Goal: Task Accomplishment & Management: Use online tool/utility

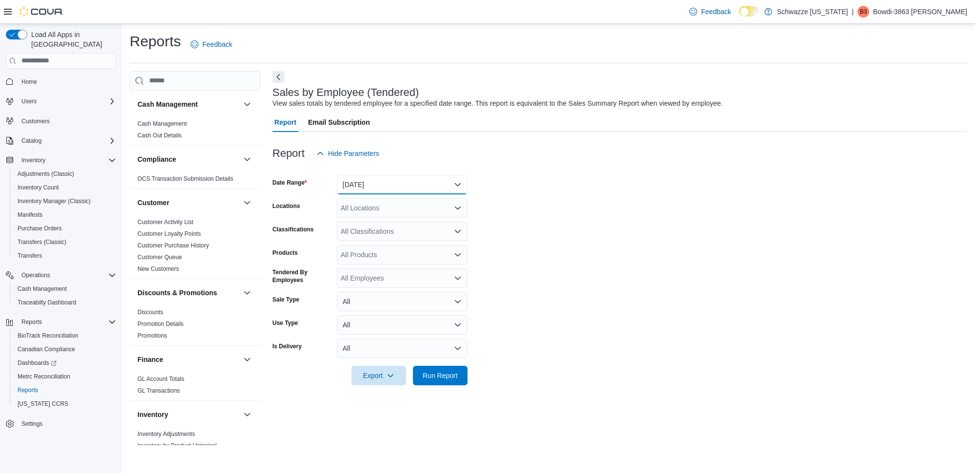
click at [362, 181] on button "[DATE]" at bounding box center [402, 184] width 131 height 19
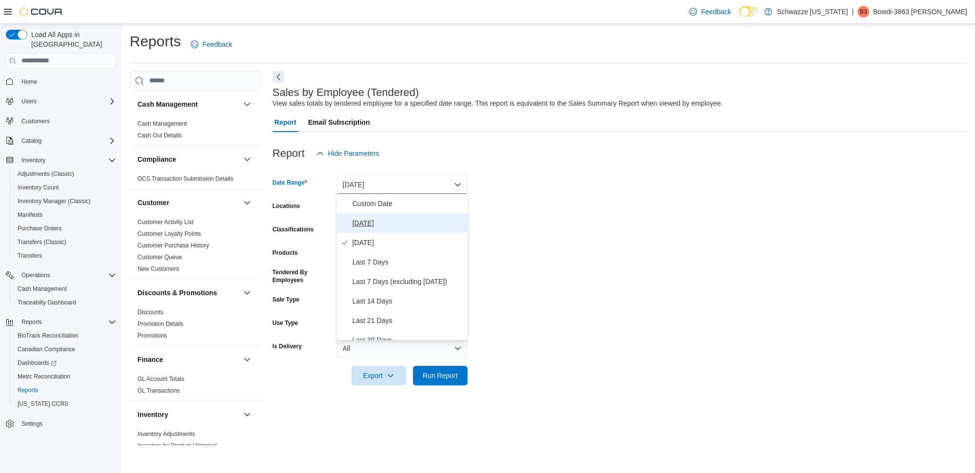
click at [377, 218] on span "[DATE]" at bounding box center [407, 223] width 111 height 12
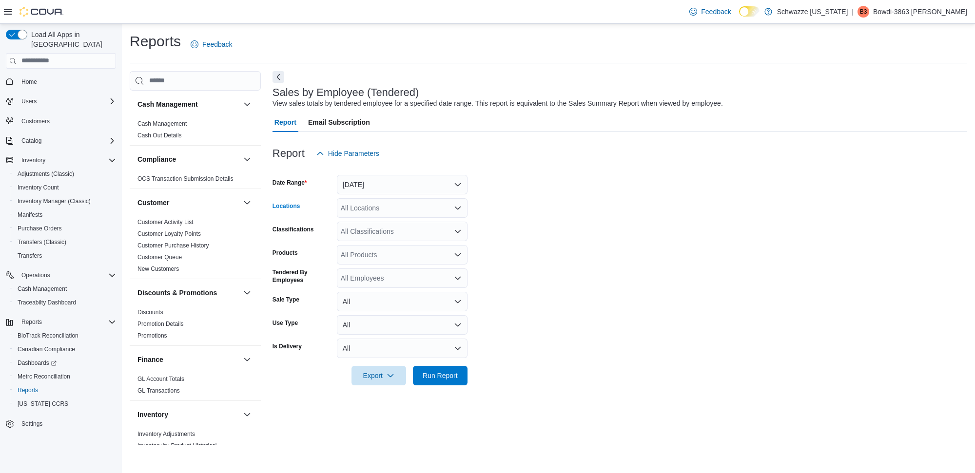
click at [384, 208] on div "All Locations" at bounding box center [402, 207] width 131 height 19
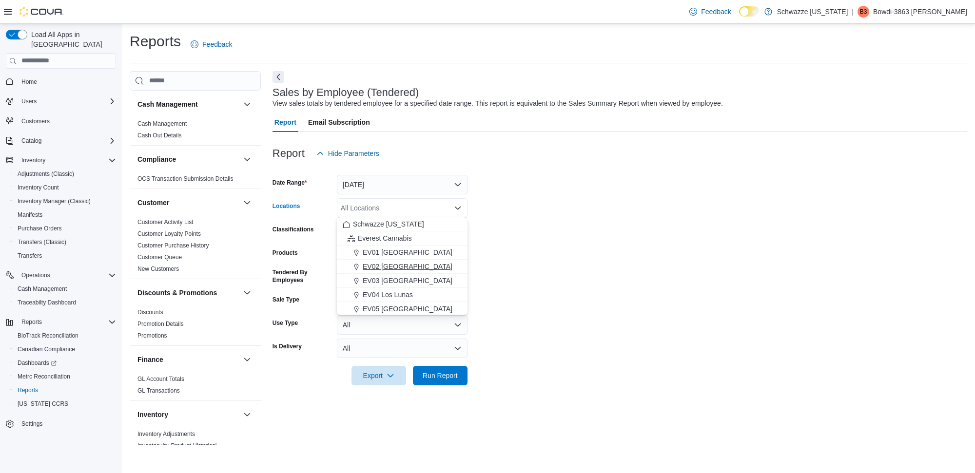
click at [381, 267] on span "EV02 [GEOGRAPHIC_DATA]" at bounding box center [408, 267] width 90 height 10
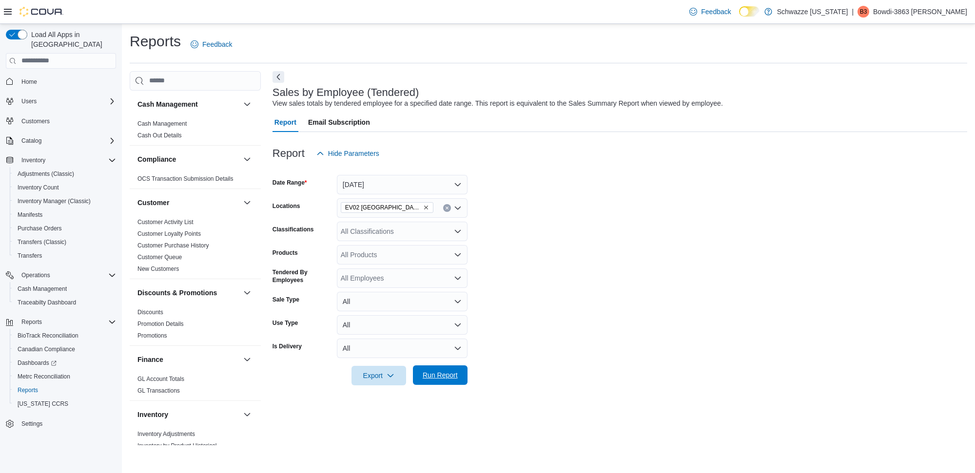
click at [453, 367] on span "Run Report" at bounding box center [440, 375] width 43 height 19
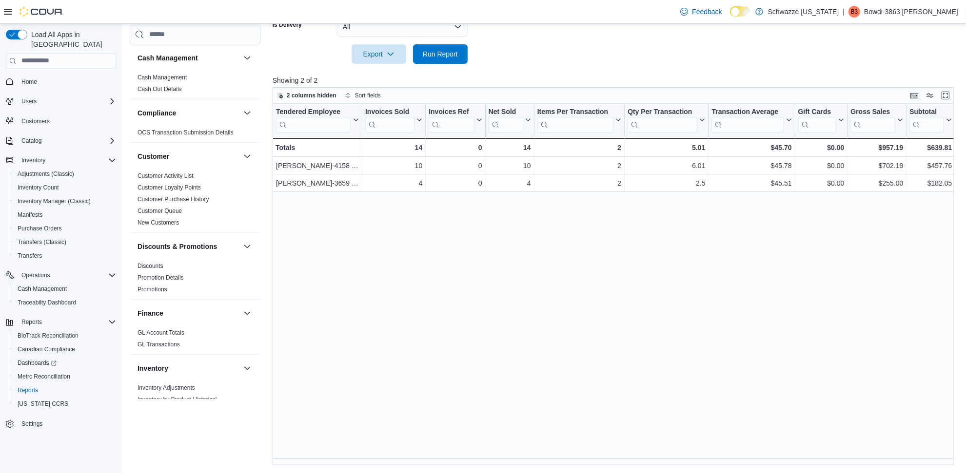
click at [377, 240] on div "Tendered Employee Click to view column header actions Invoices Sold Click to vi…" at bounding box center [616, 285] width 688 height 362
